Goal: Entertainment & Leisure: Consume media (video, audio)

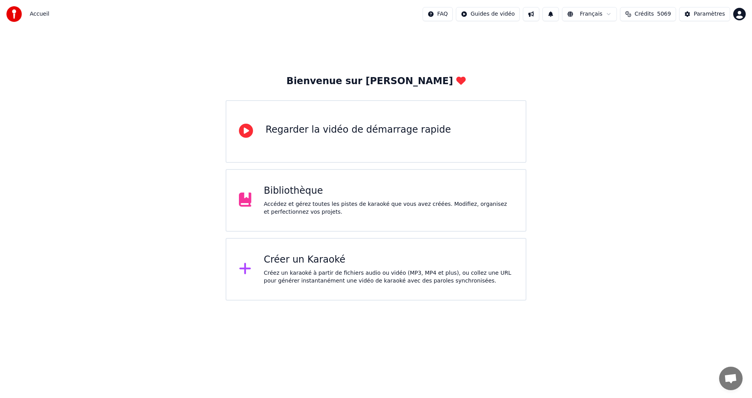
click at [265, 210] on div "Accédez et gérez toutes les pistes de karaoké que vous avez créées. Modifiez, o…" at bounding box center [389, 209] width 250 height 16
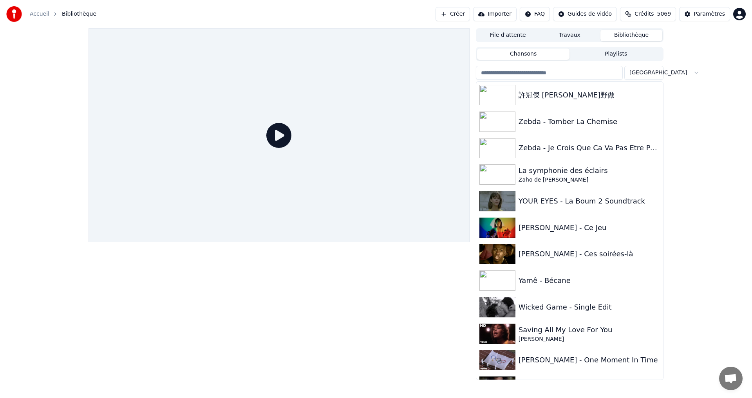
click at [531, 75] on input "search" at bounding box center [549, 73] width 147 height 14
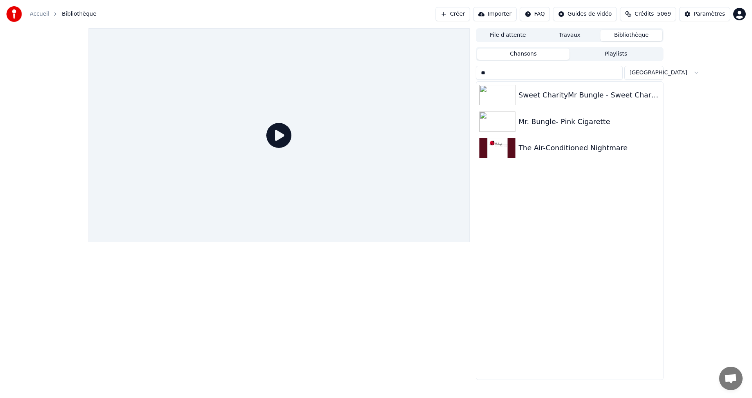
type input "*"
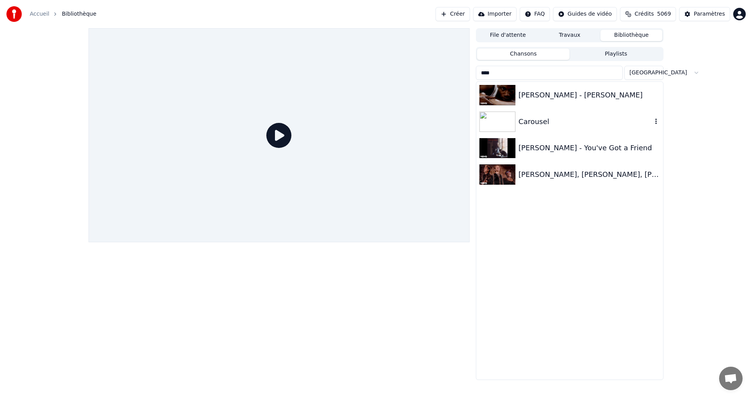
click at [534, 123] on div "Carousel" at bounding box center [586, 121] width 134 height 11
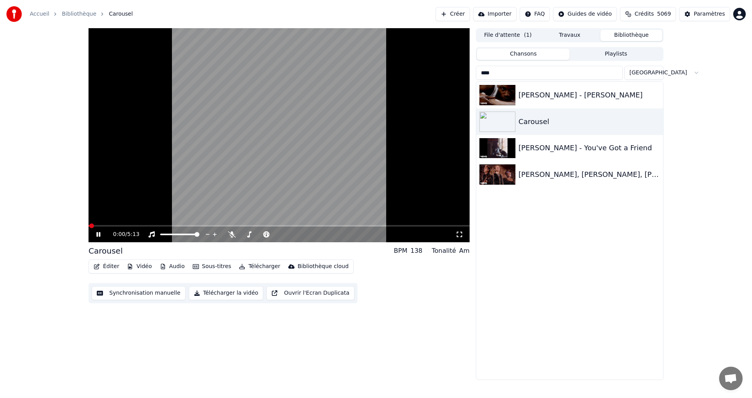
click at [460, 237] on icon at bounding box center [460, 235] width 8 height 6
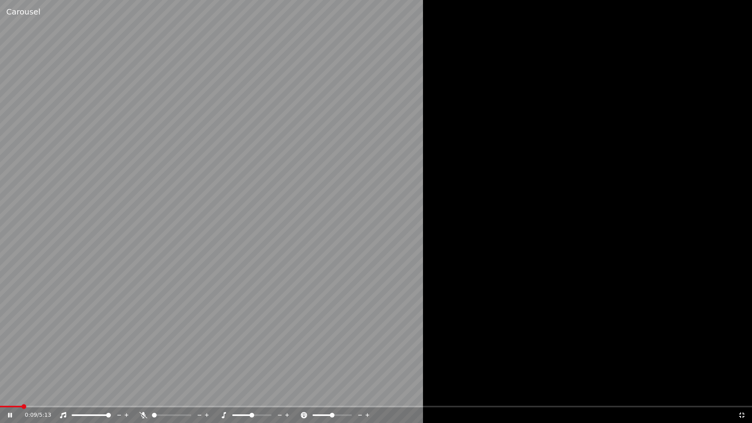
click at [459, 248] on div at bounding box center [376, 211] width 752 height 423
click at [561, 332] on div at bounding box center [376, 211] width 752 height 423
click at [743, 398] on icon at bounding box center [741, 415] width 5 height 5
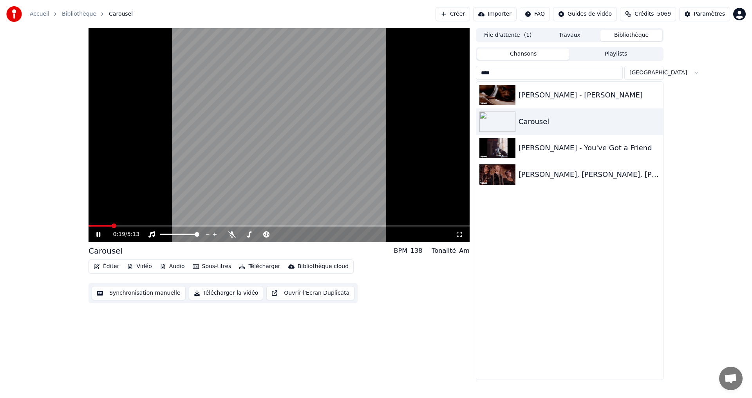
click at [458, 236] on icon at bounding box center [460, 235] width 8 height 6
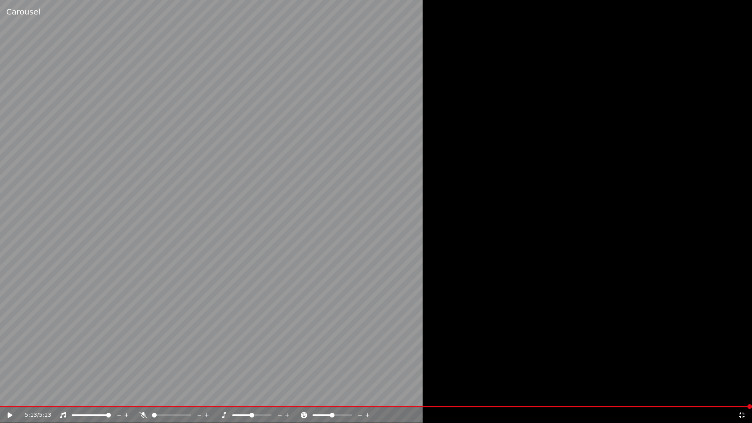
click at [733, 398] on div at bounding box center [376, 211] width 752 height 423
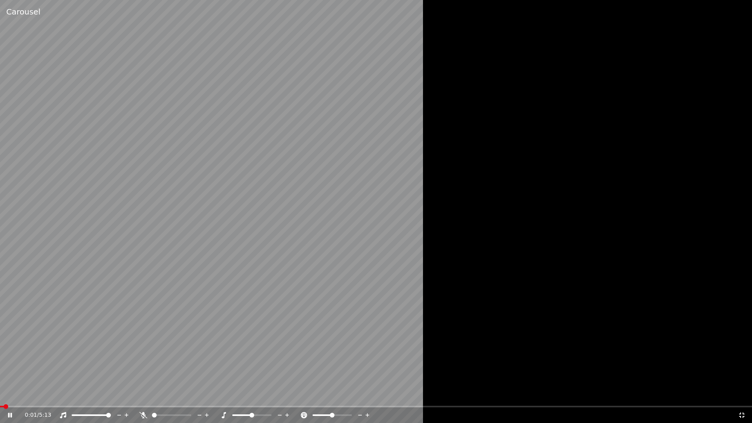
click at [743, 398] on icon at bounding box center [741, 415] width 5 height 5
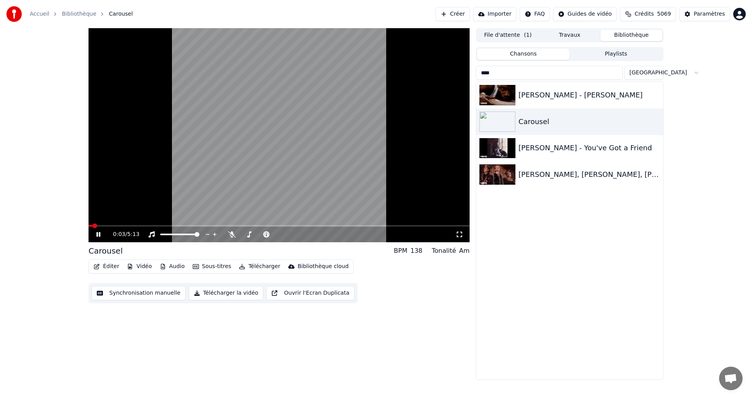
drag, startPoint x: 583, startPoint y: 78, endPoint x: 469, endPoint y: 73, distance: 114.1
click at [469, 73] on div "0:03 / 5:13 Carousel BPM 138 Tonalité Am Éditer Vidéo Audio Sous-titres Télécha…" at bounding box center [376, 204] width 588 height 352
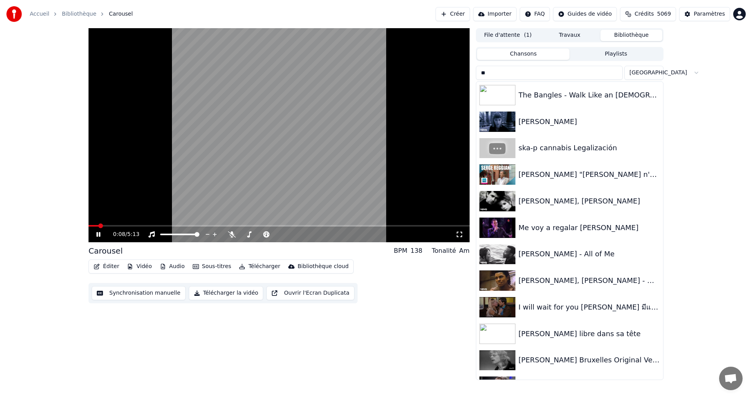
type input "*"
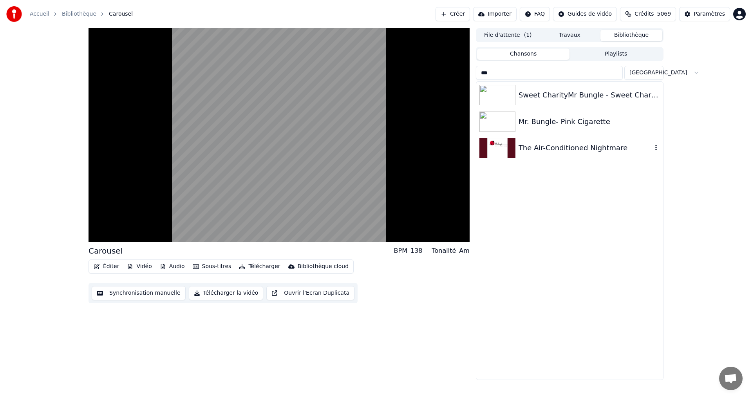
click at [541, 150] on div "The Air-Conditioned Nightmare" at bounding box center [586, 148] width 134 height 11
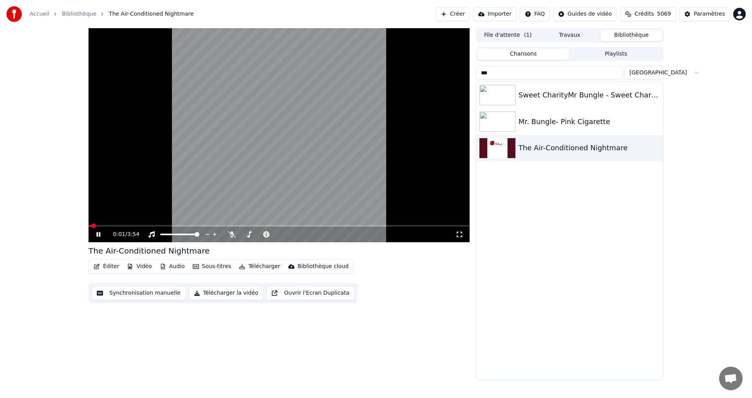
click at [459, 238] on icon at bounding box center [460, 235] width 8 height 6
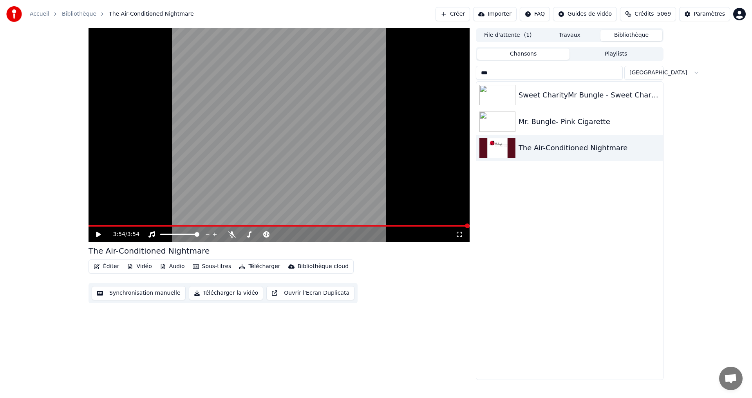
click at [535, 74] on input "***" at bounding box center [549, 73] width 147 height 14
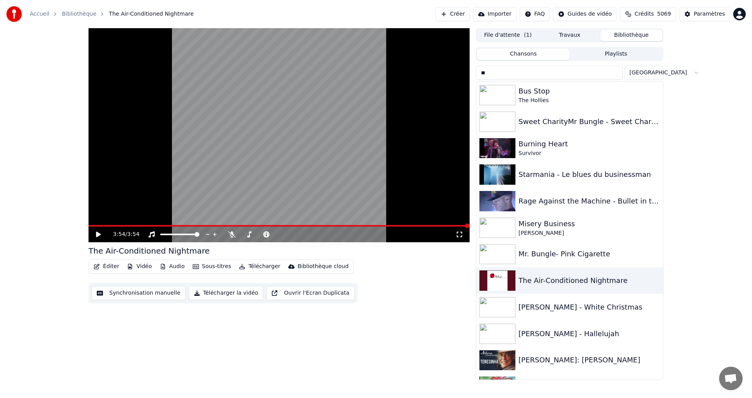
type input "*"
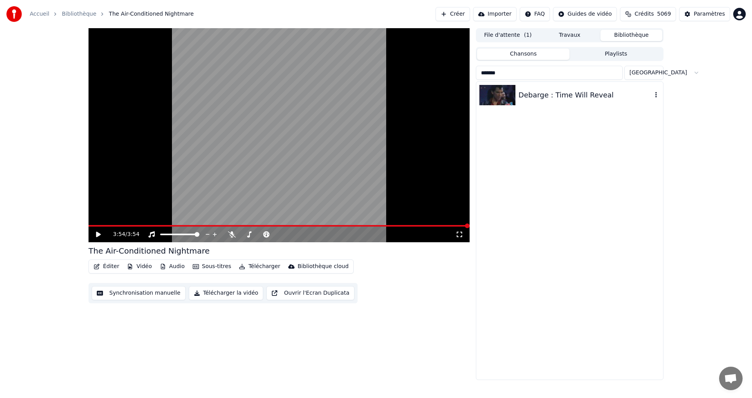
click at [539, 91] on div "Debarge : Time Will Reveal" at bounding box center [586, 95] width 134 height 11
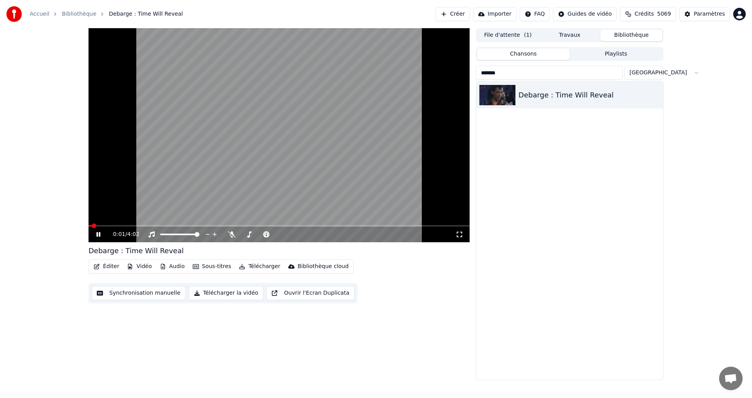
click at [157, 188] on video at bounding box center [279, 135] width 381 height 214
click at [461, 235] on icon at bounding box center [460, 235] width 8 height 6
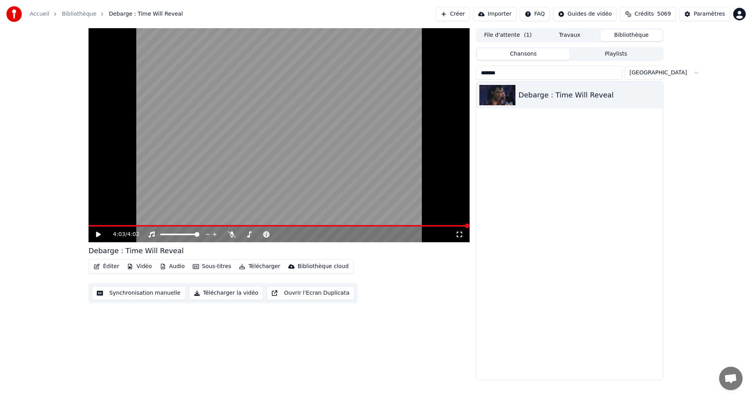
click at [506, 75] on input "*******" at bounding box center [549, 73] width 147 height 14
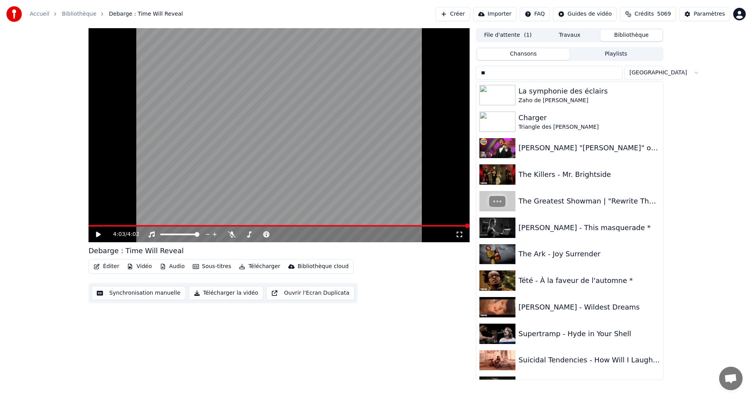
type input "*"
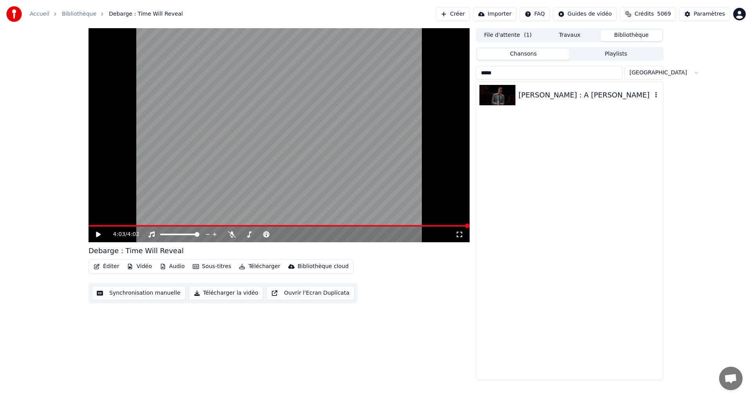
click at [531, 101] on div "[PERSON_NAME] : A [PERSON_NAME]" at bounding box center [569, 95] width 187 height 27
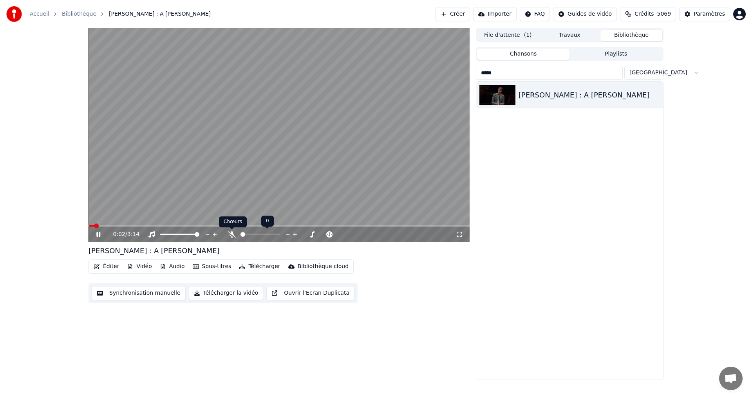
click at [230, 232] on icon at bounding box center [232, 235] width 8 height 6
click at [243, 235] on span at bounding box center [242, 235] width 2 height 2
click at [98, 226] on span at bounding box center [94, 226] width 10 height 2
click at [458, 235] on icon at bounding box center [460, 235] width 8 height 6
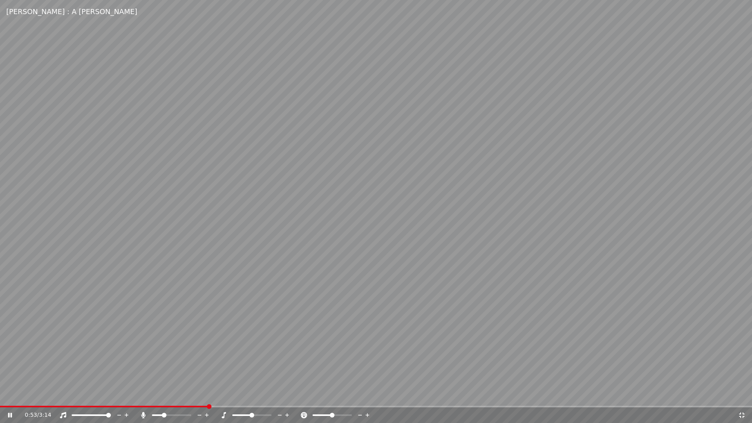
click at [163, 398] on span at bounding box center [164, 415] width 5 height 5
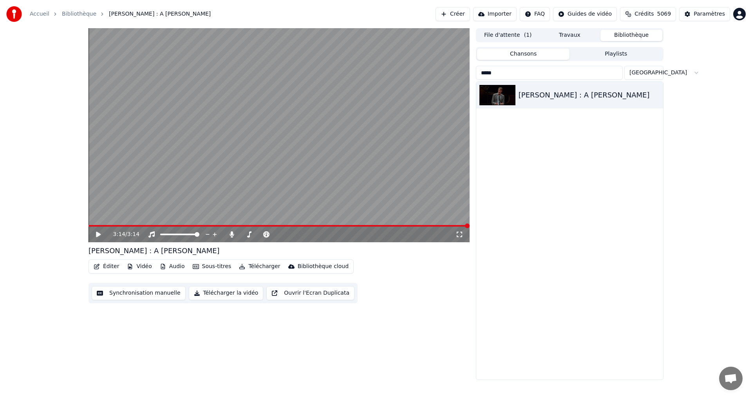
click at [504, 74] on input "*****" at bounding box center [549, 73] width 147 height 14
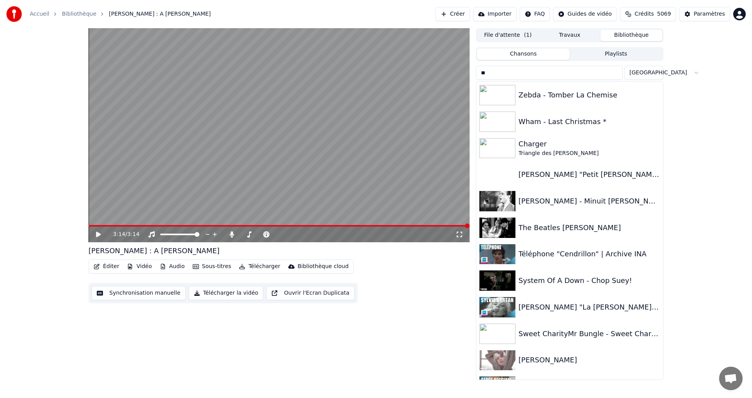
type input "*"
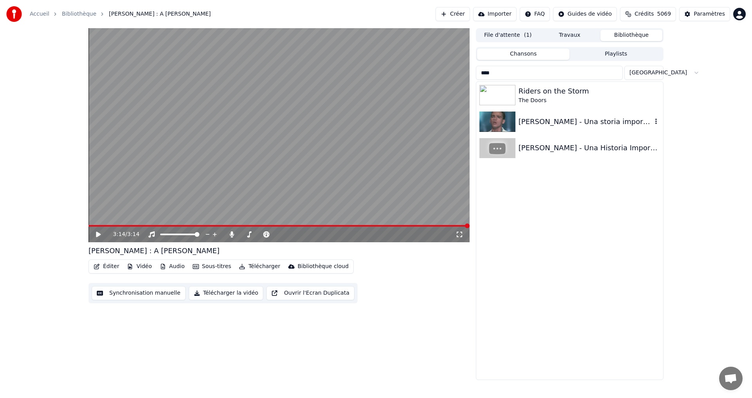
click at [566, 129] on div "[PERSON_NAME] - Una storia importante" at bounding box center [569, 122] width 187 height 27
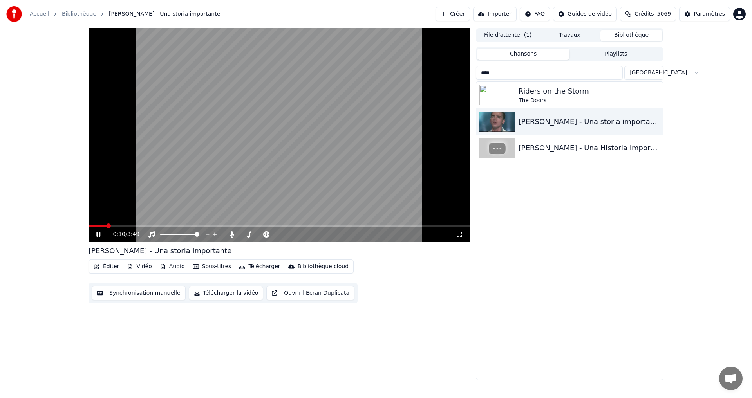
click at [177, 191] on video at bounding box center [279, 135] width 381 height 214
click at [331, 175] on video at bounding box center [279, 135] width 381 height 214
click at [460, 235] on icon at bounding box center [460, 235] width 8 height 6
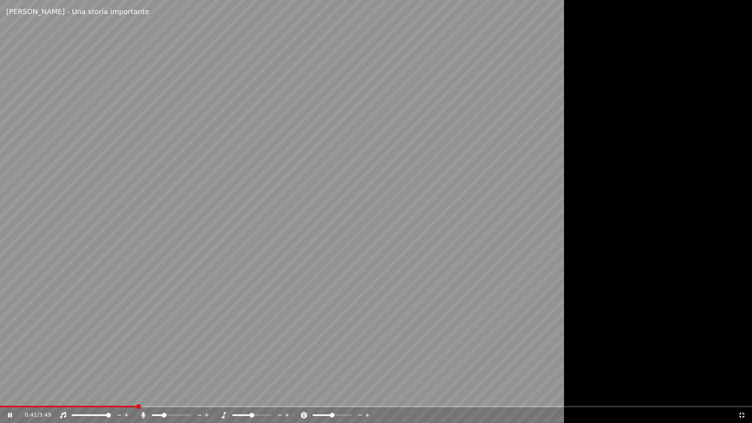
drag, startPoint x: 158, startPoint y: 414, endPoint x: 151, endPoint y: 416, distance: 6.9
click at [151, 398] on div at bounding box center [178, 415] width 63 height 8
click at [143, 398] on icon at bounding box center [143, 415] width 4 height 6
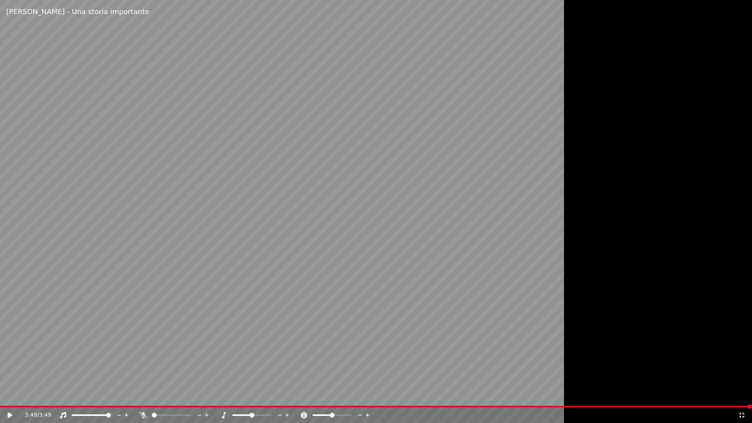
click at [740, 398] on icon at bounding box center [741, 415] width 5 height 5
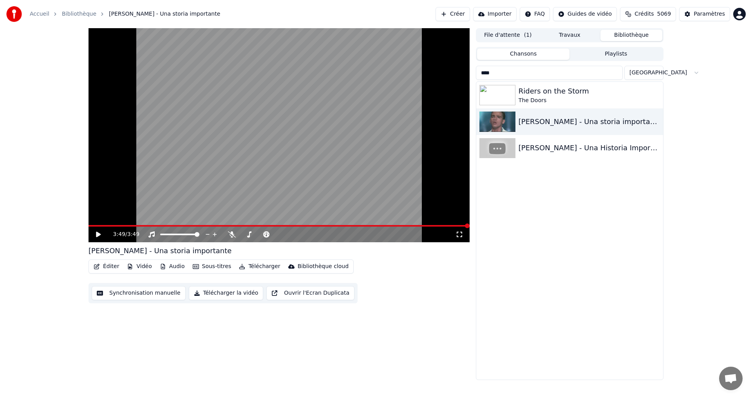
click at [500, 68] on input "****" at bounding box center [549, 73] width 147 height 14
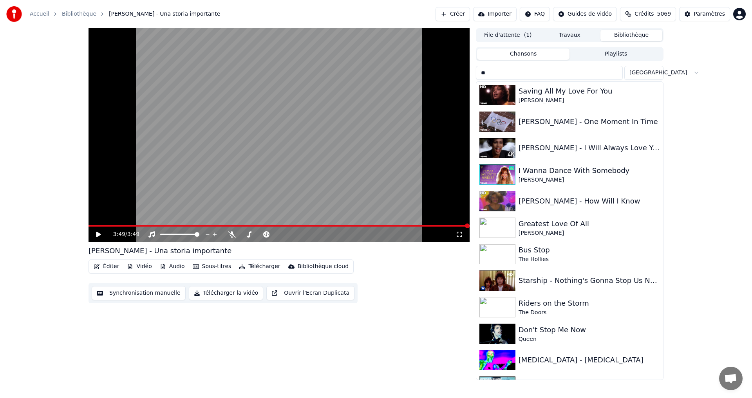
type input "*"
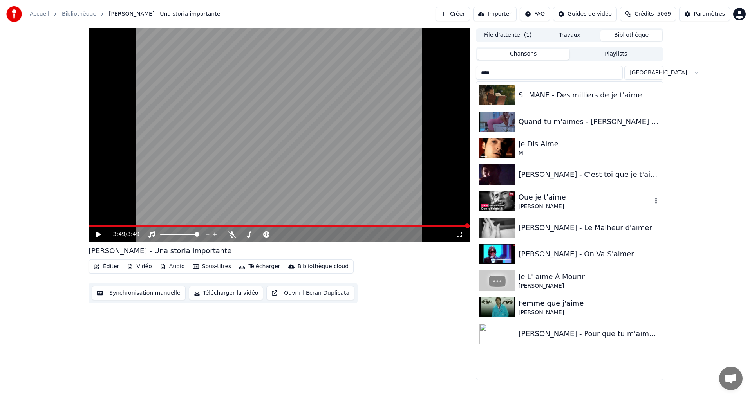
click at [534, 203] on div "[PERSON_NAME]" at bounding box center [586, 207] width 134 height 8
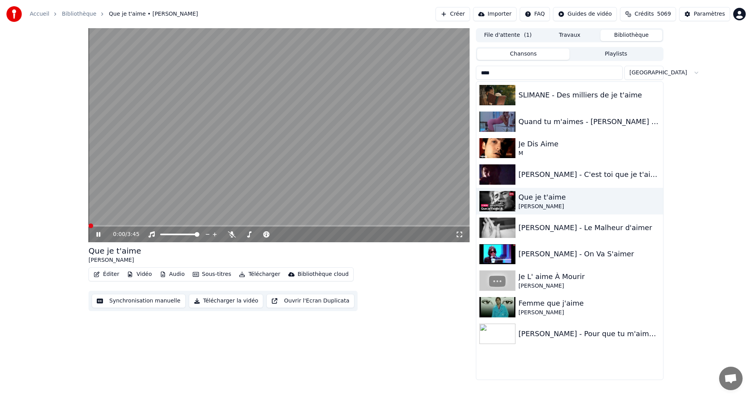
click at [460, 233] on icon at bounding box center [460, 235] width 8 height 6
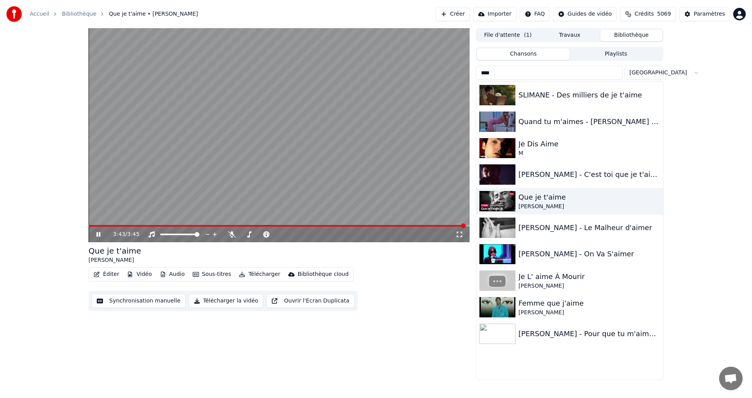
drag, startPoint x: 506, startPoint y: 74, endPoint x: 425, endPoint y: 80, distance: 80.9
click at [425, 80] on div "3:43 / 3:45 Que je t'aime [PERSON_NAME] Éditer Vidéo Audio Sous-titres Téléchar…" at bounding box center [376, 204] width 588 height 352
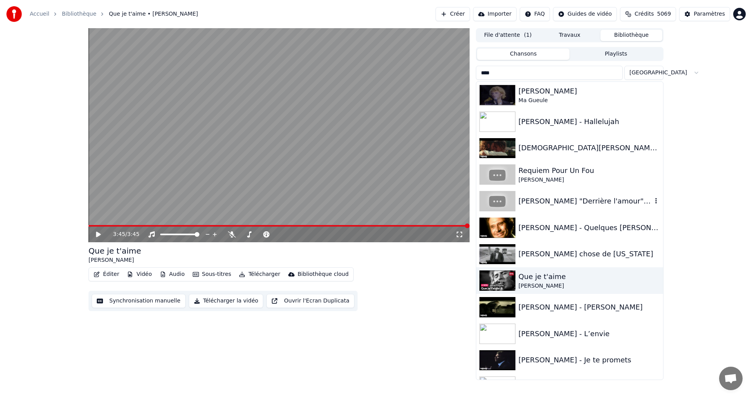
click at [553, 202] on div "[PERSON_NAME] "Derrière l'amour" HQ Audio" at bounding box center [586, 201] width 134 height 11
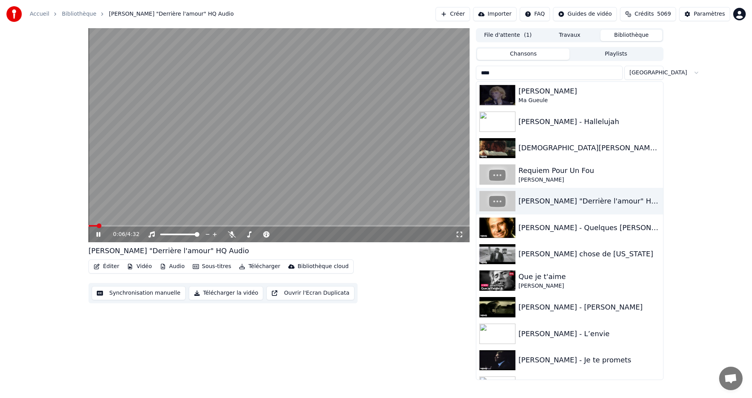
click at [459, 233] on icon at bounding box center [460, 235] width 8 height 6
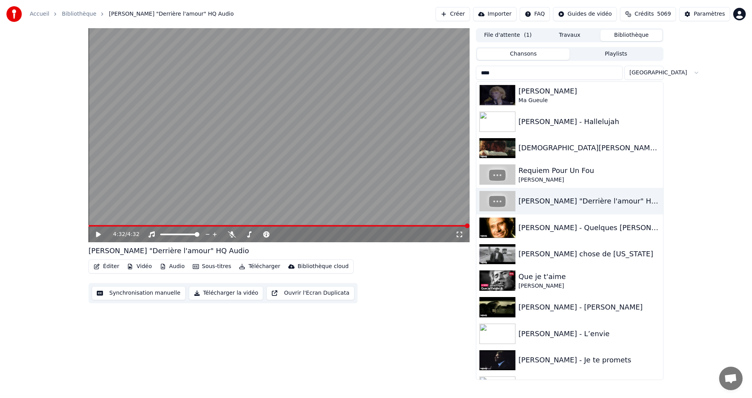
click at [504, 71] on input "****" at bounding box center [549, 73] width 147 height 14
click at [549, 174] on div "Requiem Pour Un Fou" at bounding box center [586, 170] width 134 height 11
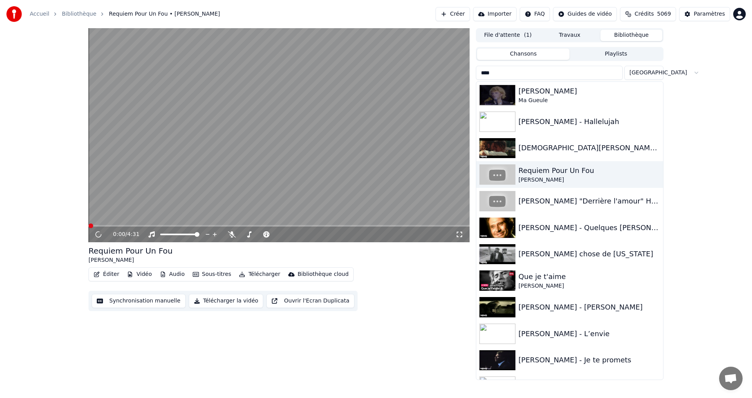
click at [458, 235] on icon at bounding box center [460, 235] width 8 height 6
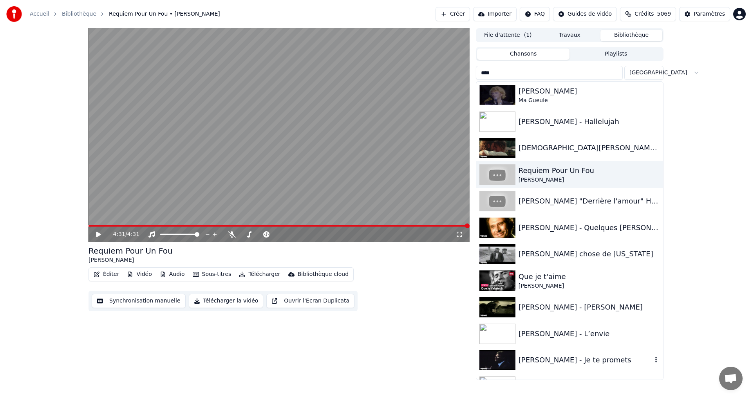
click at [565, 357] on div "[PERSON_NAME] - Je te promets" at bounding box center [586, 360] width 134 height 11
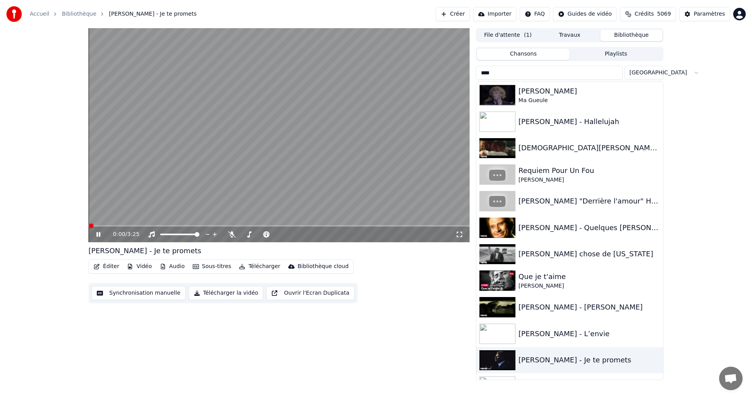
click at [459, 235] on icon at bounding box center [460, 235] width 8 height 6
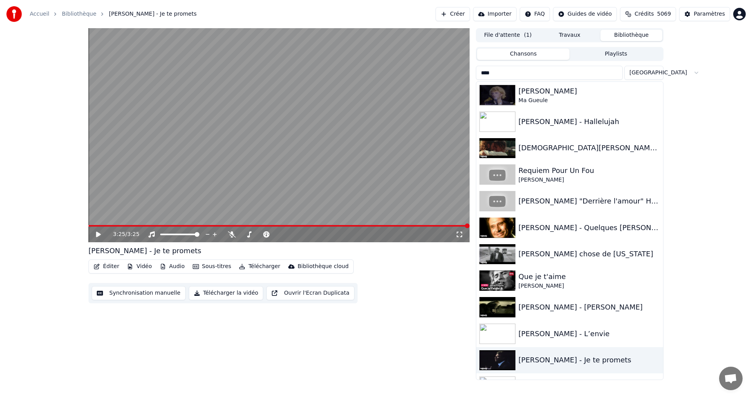
click at [537, 76] on input "****" at bounding box center [549, 73] width 147 height 14
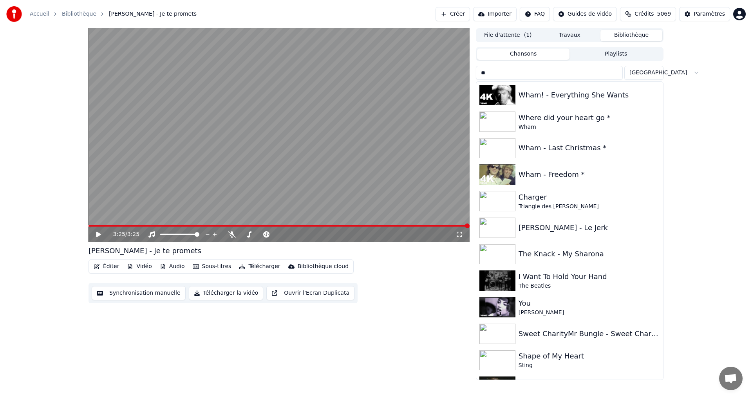
type input "*"
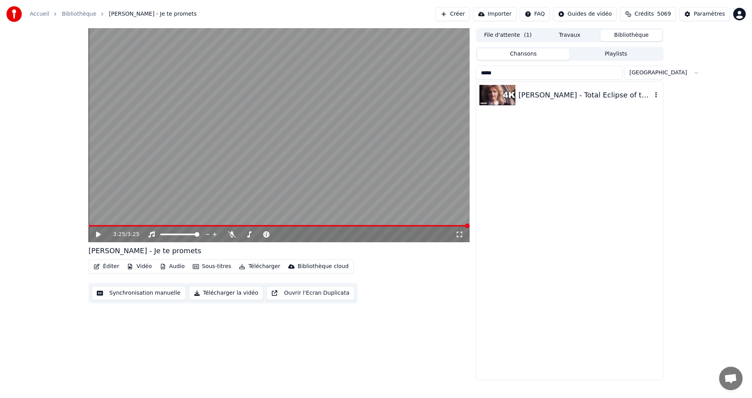
click at [543, 94] on div "[PERSON_NAME] - Total Eclipse of the Heart" at bounding box center [586, 95] width 134 height 11
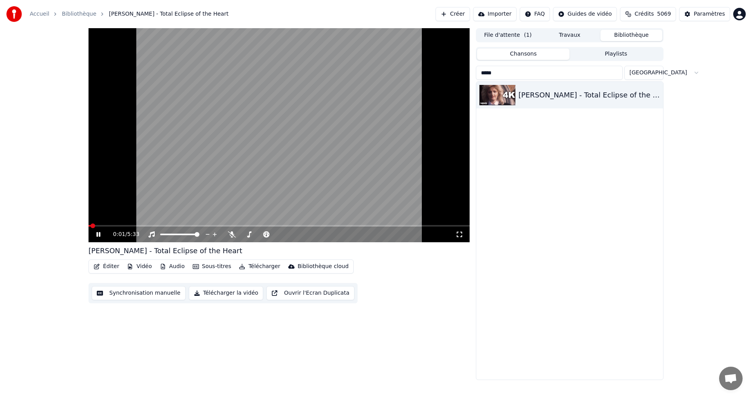
click at [458, 234] on icon at bounding box center [460, 235] width 8 height 6
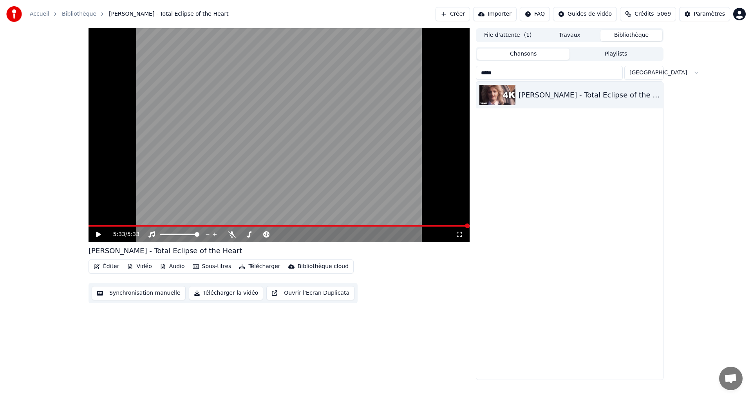
click at [507, 70] on input "*****" at bounding box center [549, 73] width 147 height 14
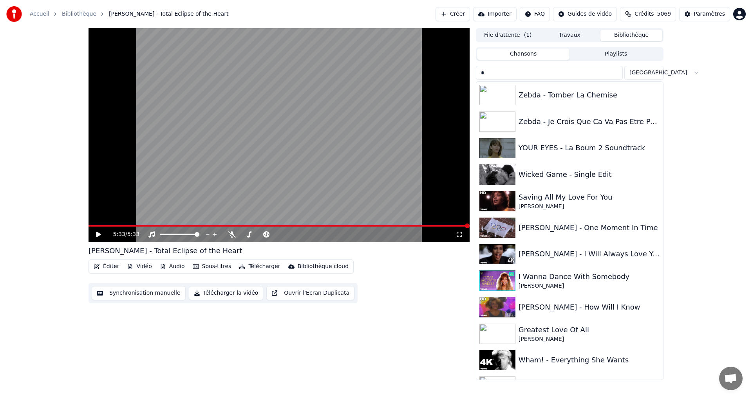
type input "*"
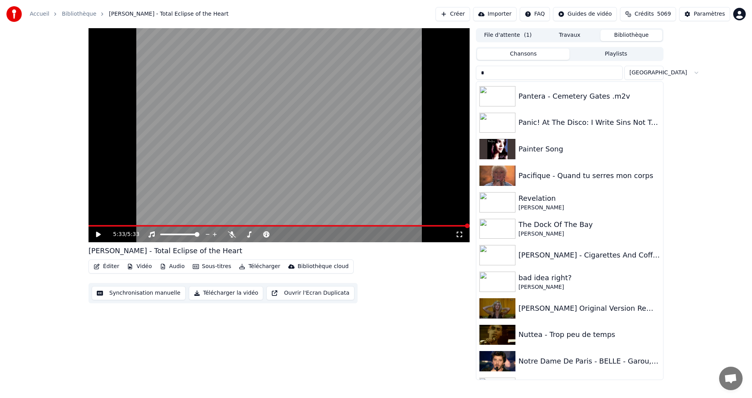
scroll to position [5670, 0]
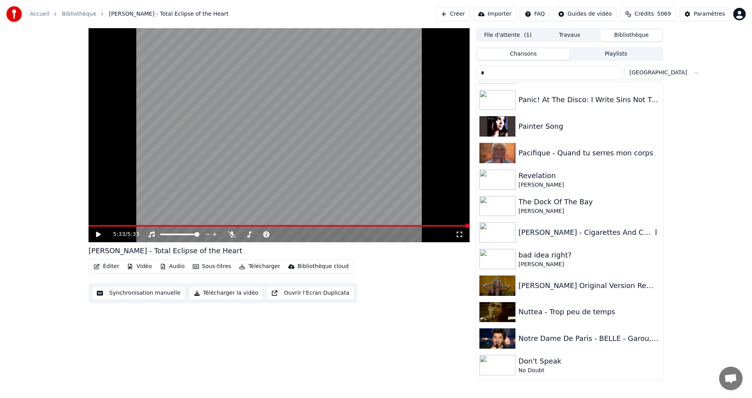
click at [568, 235] on div "[PERSON_NAME] - Cigarettes And Coffee" at bounding box center [586, 232] width 134 height 11
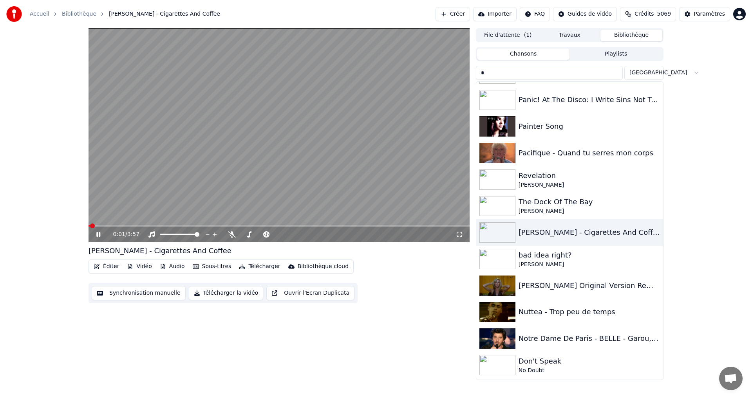
click at [457, 235] on icon at bounding box center [460, 235] width 8 height 6
